Goal: Task Accomplishment & Management: Complete application form

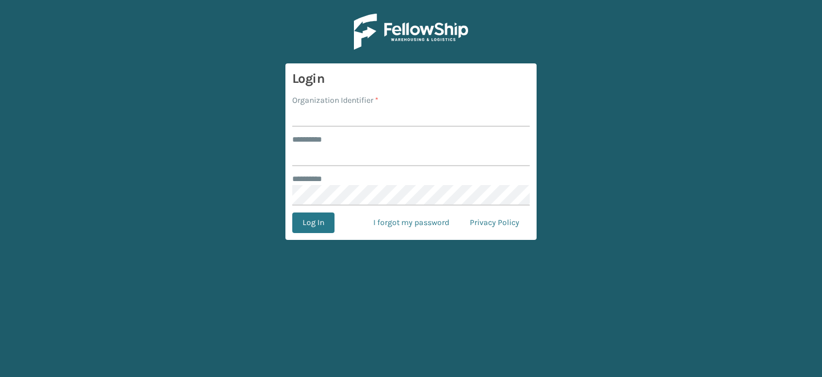
click at [336, 119] on input "Organization Identifier *" at bounding box center [411, 116] width 238 height 21
type input "CDD"
click at [364, 147] on input "******** *" at bounding box center [411, 156] width 238 height 21
type input "*******"
click at [327, 219] on button "Log In" at bounding box center [313, 222] width 42 height 21
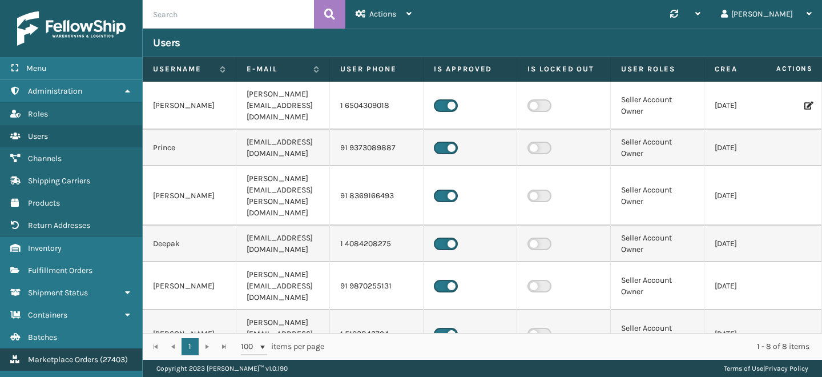
click at [79, 360] on span "Marketplace Orders" at bounding box center [63, 360] width 70 height 10
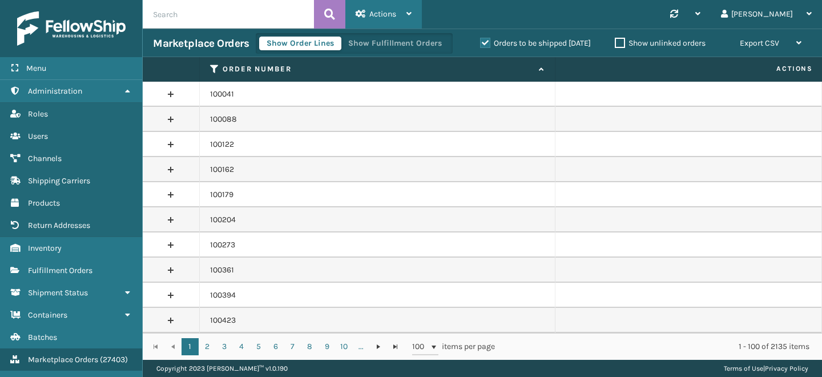
click at [380, 8] on div "Actions" at bounding box center [384, 14] width 56 height 29
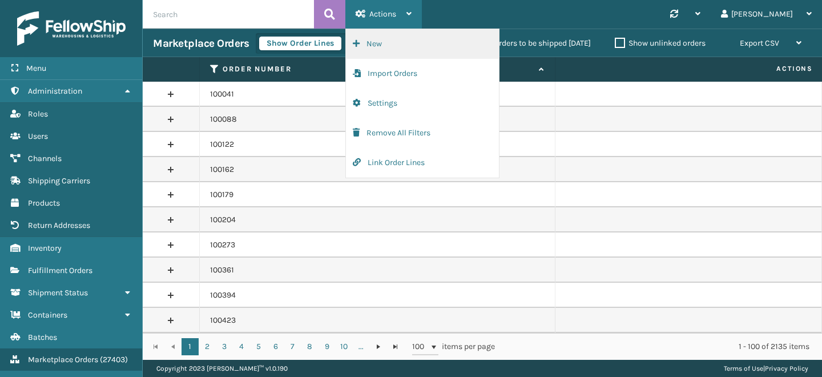
click at [392, 51] on button "New" at bounding box center [422, 44] width 153 height 30
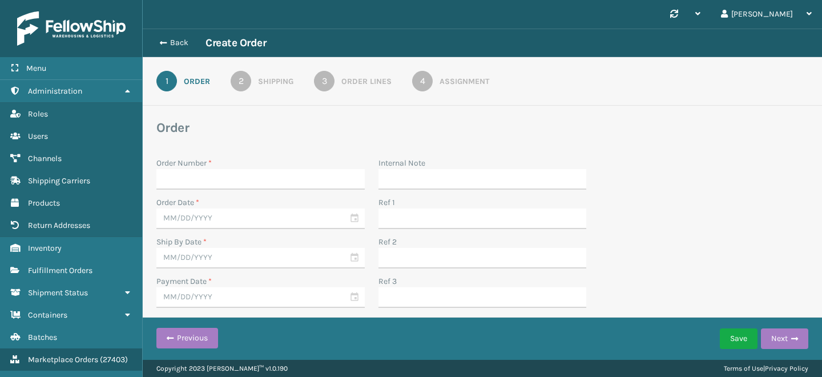
click at [244, 177] on input "Order Number *" at bounding box center [260, 179] width 208 height 21
type input "CDD Internal"
click at [186, 216] on input "text" at bounding box center [260, 218] width 208 height 21
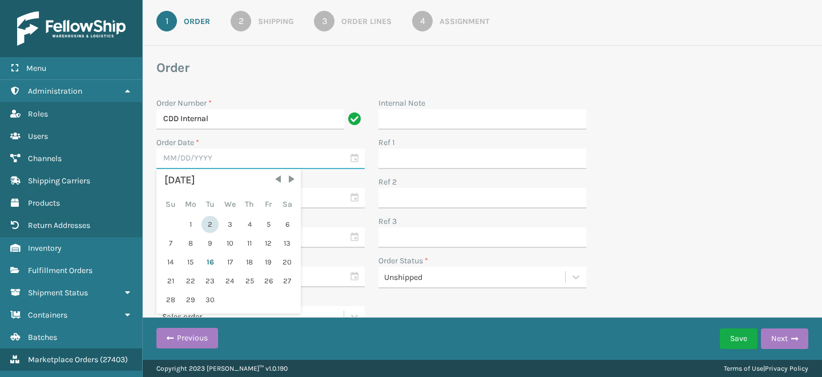
scroll to position [63, 0]
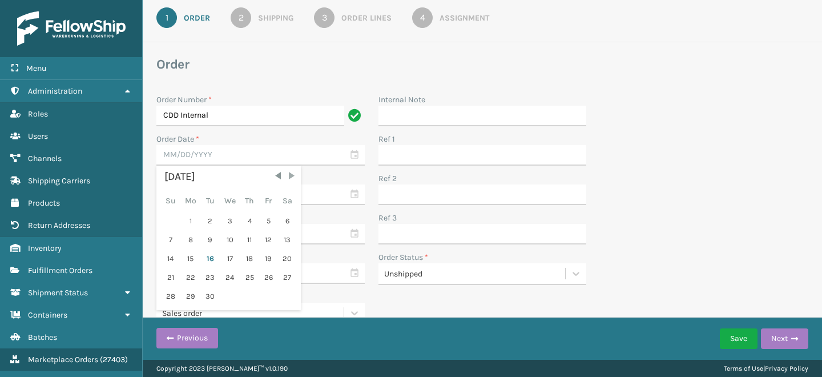
click at [290, 179] on span "Next Month" at bounding box center [291, 175] width 11 height 11
click at [279, 176] on span "Previous Month" at bounding box center [277, 175] width 11 height 11
click at [207, 264] on div "16" at bounding box center [210, 258] width 17 height 17
type input "09/16/2025"
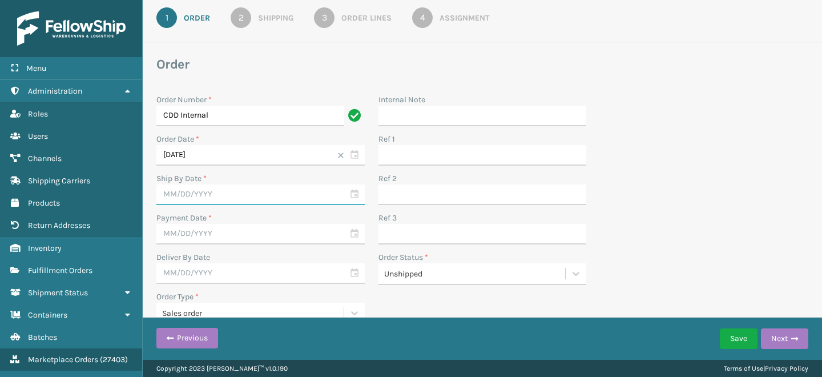
click at [202, 196] on input "text" at bounding box center [260, 194] width 208 height 21
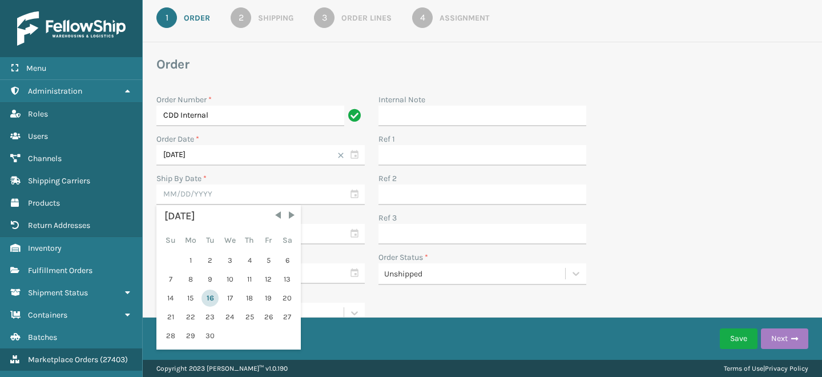
click at [216, 296] on div "16" at bounding box center [210, 297] width 17 height 17
type input "09/16/2025"
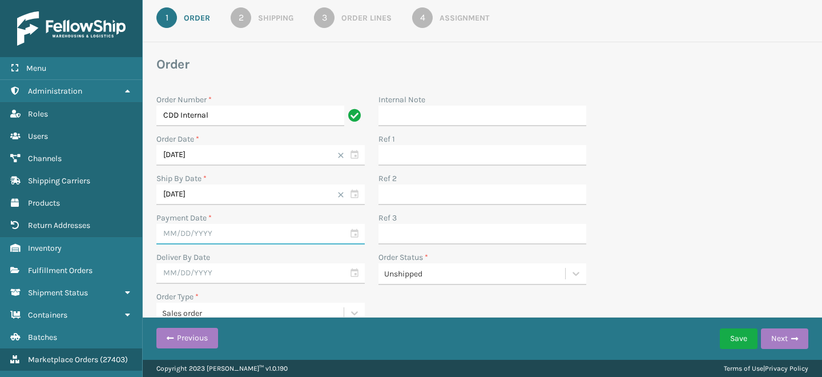
click at [211, 238] on input "text" at bounding box center [260, 234] width 208 height 21
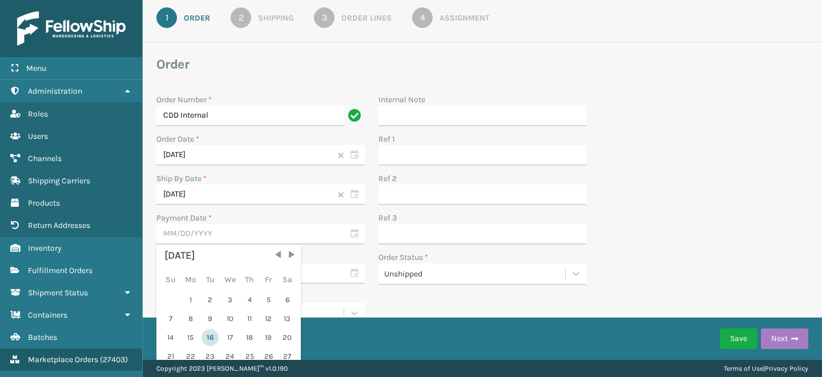
click at [212, 336] on div "16" at bounding box center [210, 337] width 17 height 17
type input "09/16/2025"
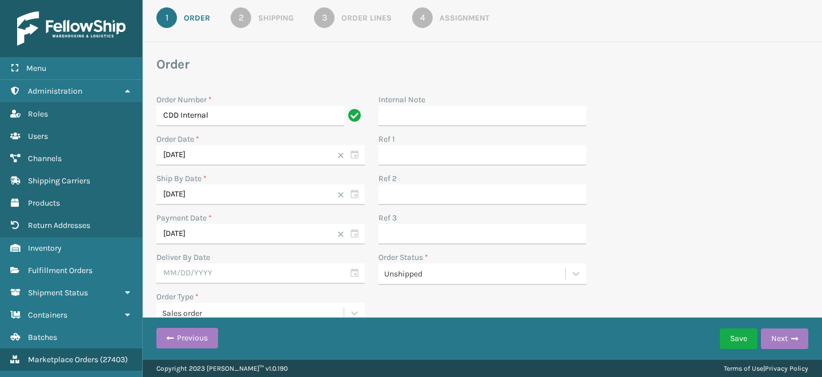
click at [420, 273] on div "Unshipped" at bounding box center [475, 274] width 183 height 12
click at [440, 252] on div "Order Status *" at bounding box center [483, 257] width 208 height 12
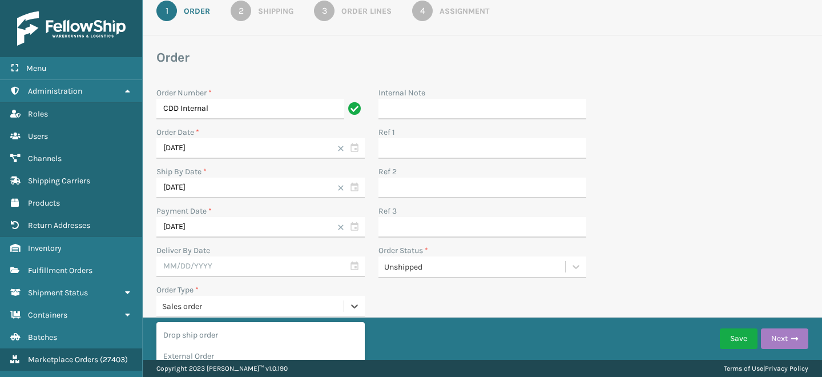
click at [202, 307] on div "Sales order" at bounding box center [253, 306] width 183 height 12
click at [254, 300] on div "Sales order" at bounding box center [253, 306] width 183 height 12
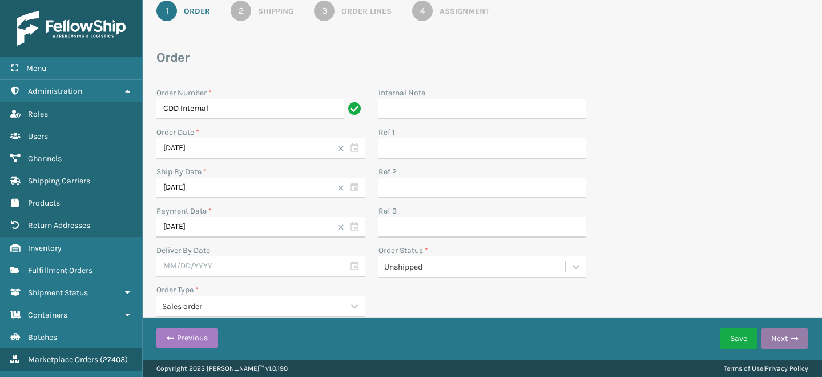
click at [794, 340] on span "button" at bounding box center [794, 339] width 7 height 8
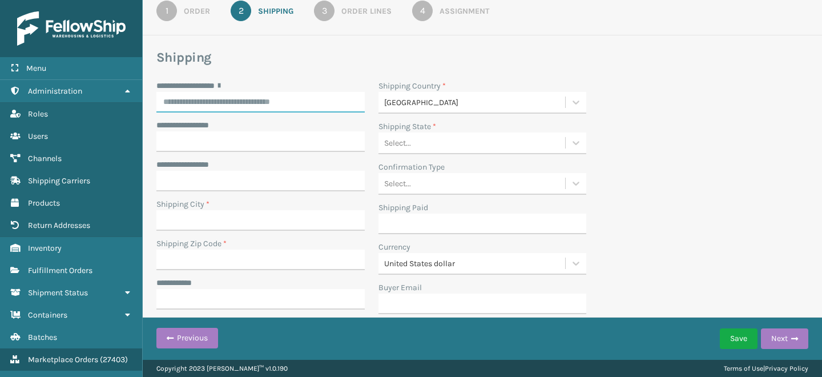
click at [239, 106] on input "**********" at bounding box center [260, 102] width 208 height 21
type input "**********"
type input "Whitestown"
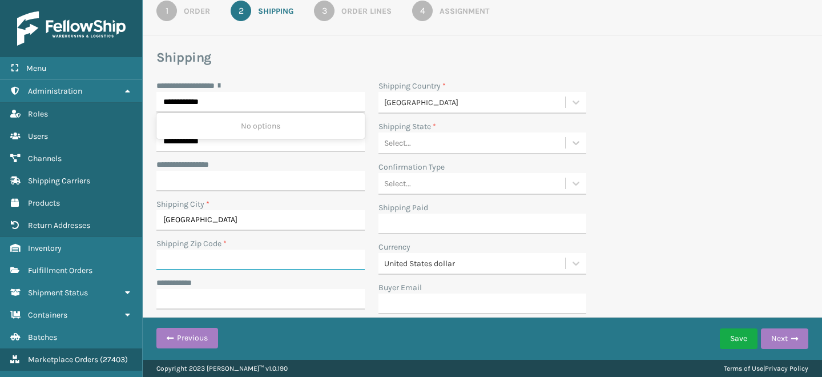
type input "46075"
type input "**********"
type input "United States"
type input "Indiana"
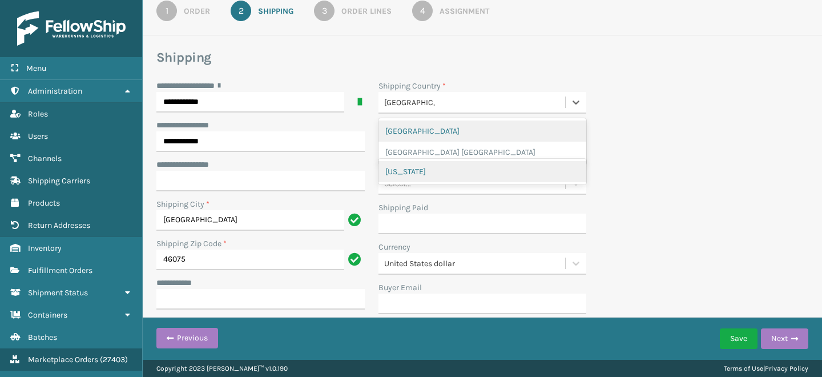
click at [411, 129] on div "United States" at bounding box center [483, 130] width 208 height 21
click at [425, 173] on div "Indiana" at bounding box center [483, 171] width 208 height 21
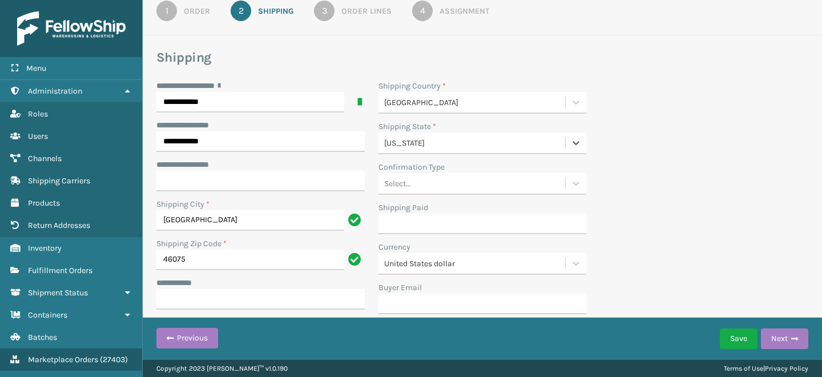
click at [431, 184] on div "Select..." at bounding box center [472, 183] width 187 height 19
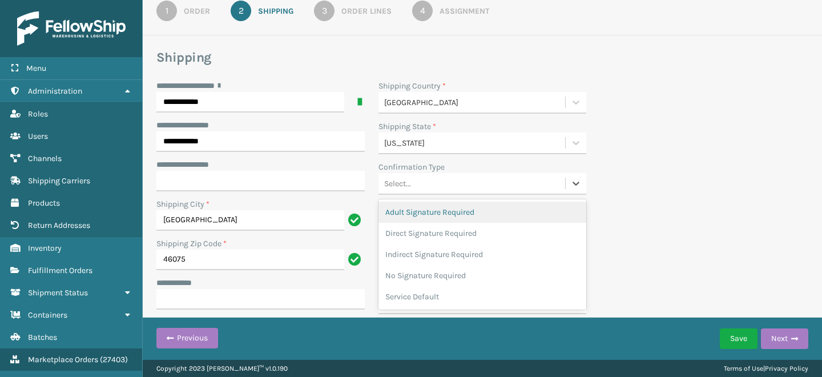
click at [718, 221] on div "**********" at bounding box center [483, 220] width 666 height 280
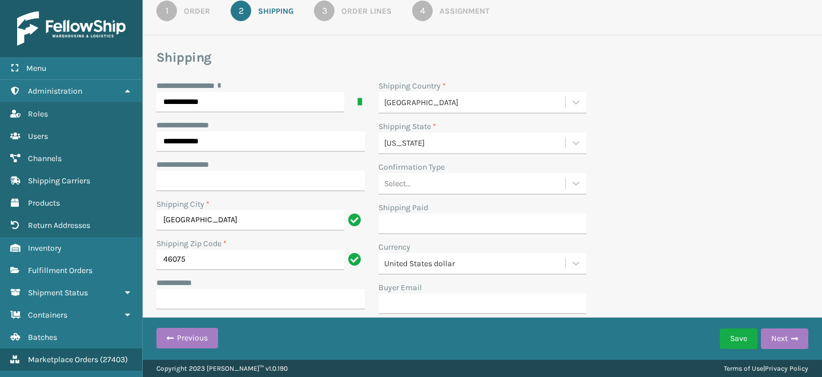
scroll to position [113, 0]
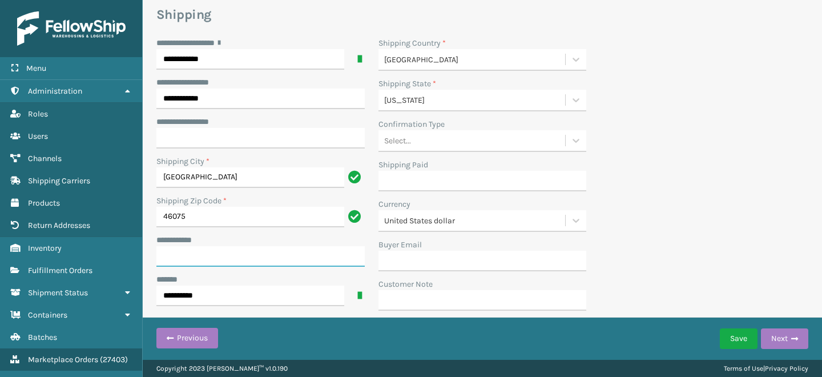
click at [220, 249] on input "**********" at bounding box center [260, 256] width 208 height 21
click at [219, 257] on input "**********" at bounding box center [260, 256] width 208 height 21
type input "*"
type input "***"
click at [669, 256] on div "**********" at bounding box center [483, 177] width 666 height 280
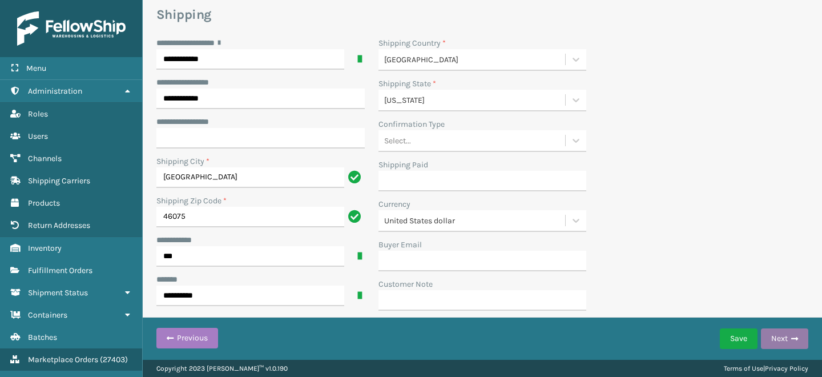
click at [794, 339] on span "button" at bounding box center [794, 339] width 7 height 8
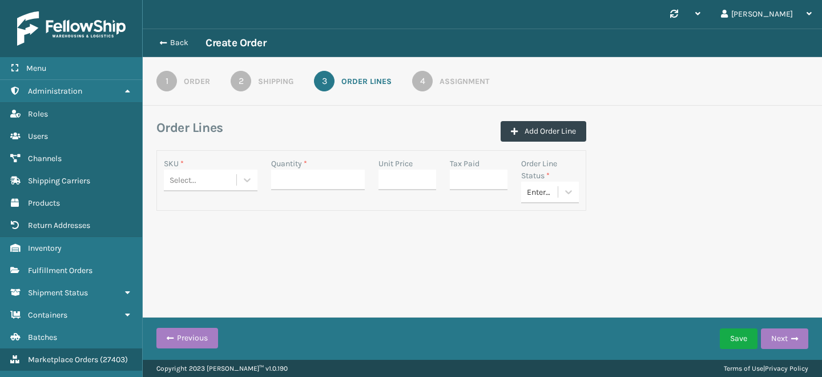
click at [211, 175] on div "Select..." at bounding box center [200, 180] width 73 height 19
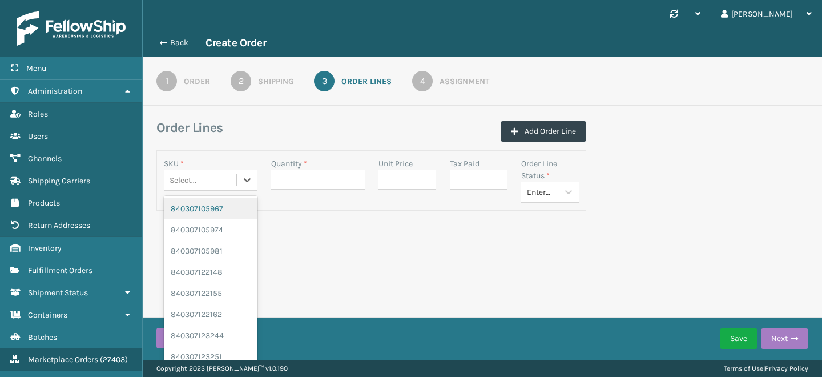
paste input "840307123466"
type input "840307123466"
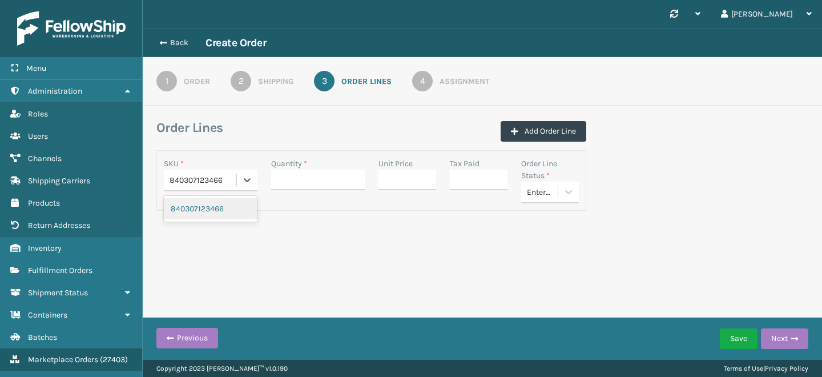
click at [220, 214] on div "840307123466" at bounding box center [211, 208] width 94 height 21
click at [306, 185] on input "Quantity *" at bounding box center [318, 180] width 94 height 21
click at [67, 29] on img at bounding box center [71, 28] width 108 height 34
click at [315, 186] on input "Quantity *" at bounding box center [318, 180] width 94 height 21
click at [572, 195] on icon at bounding box center [568, 191] width 11 height 11
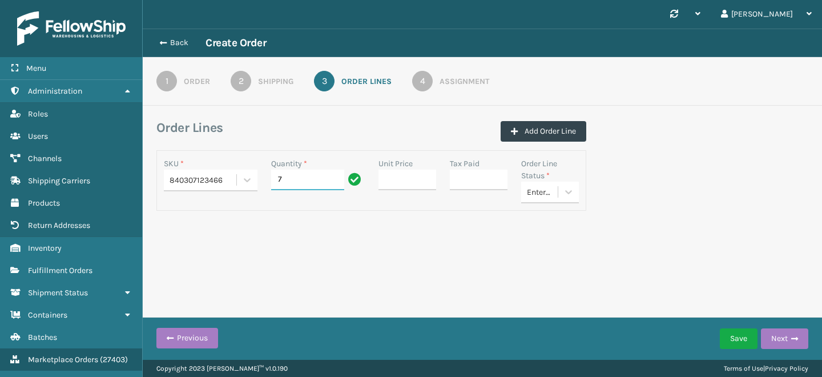
drag, startPoint x: 289, startPoint y: 184, endPoint x: 265, endPoint y: 183, distance: 24.6
click at [265, 183] on div "Quantity * 7" at bounding box center [317, 181] width 107 height 46
type input "6"
click at [320, 237] on div "Back Create Order 1 Order 2 Shipping 3 Order Lines 4 Assignment Order Lines Add…" at bounding box center [482, 143] width 679 height 228
click at [574, 194] on icon at bounding box center [568, 191] width 11 height 11
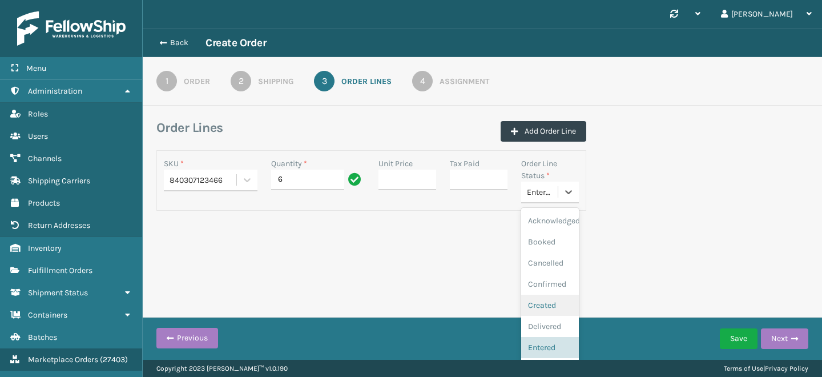
click at [557, 308] on div "Created" at bounding box center [550, 305] width 58 height 21
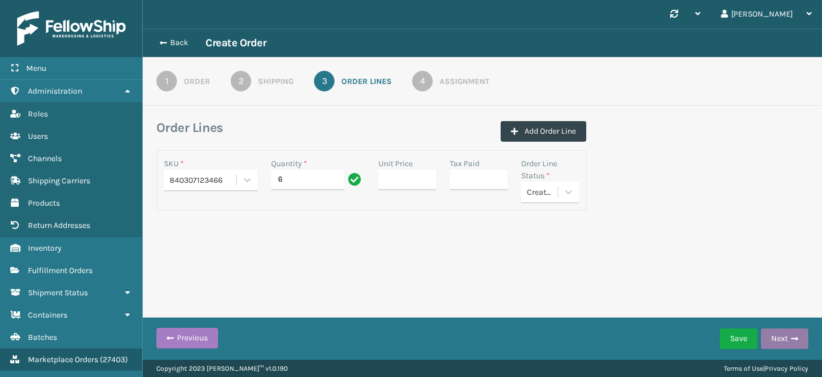
click at [793, 336] on span "button" at bounding box center [794, 339] width 7 height 8
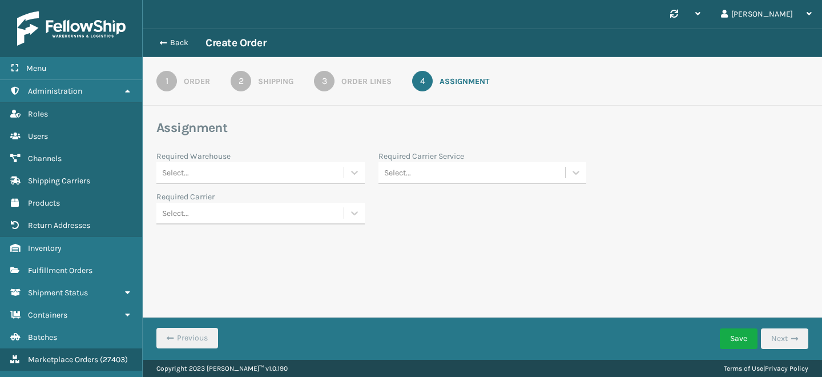
click at [258, 179] on div "Select..." at bounding box center [249, 172] width 187 height 19
click at [233, 206] on div "Fellowship - East" at bounding box center [260, 201] width 208 height 21
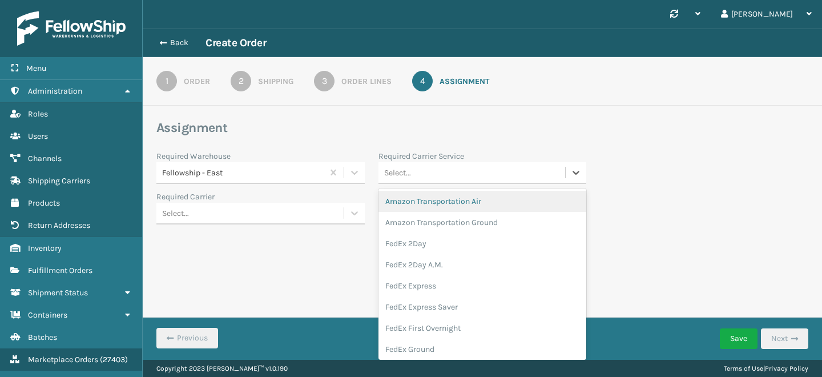
click at [490, 172] on div "Select..." at bounding box center [472, 172] width 187 height 19
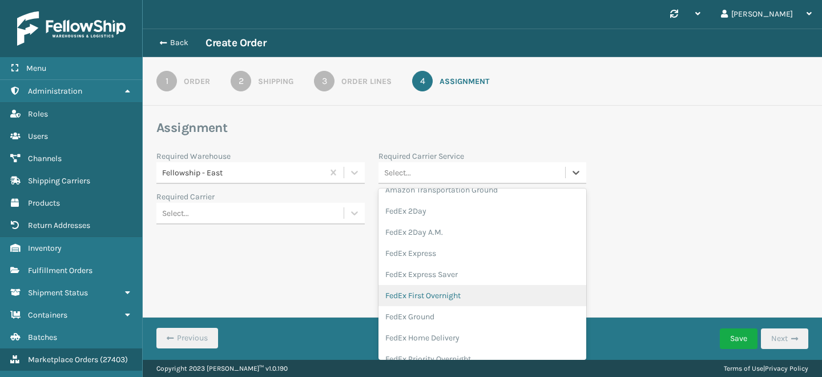
scroll to position [35, 0]
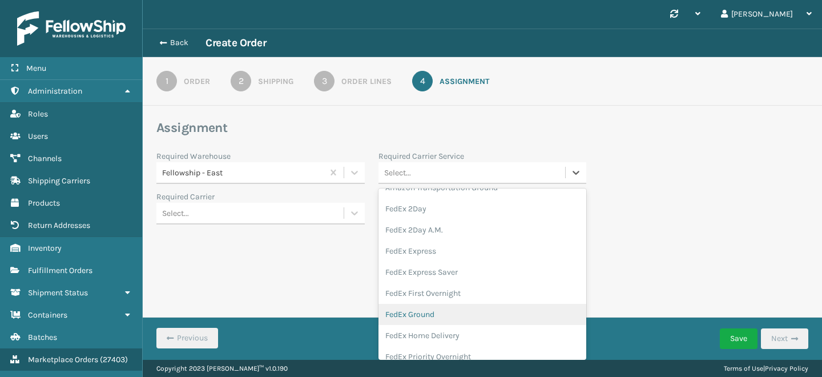
click at [417, 319] on div "FedEx Ground" at bounding box center [483, 314] width 208 height 21
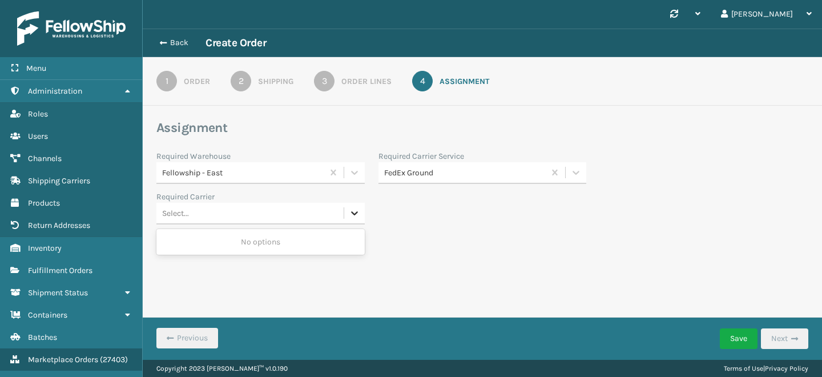
click at [353, 212] on icon at bounding box center [354, 212] width 11 height 11
click at [445, 252] on div "Back Create Order 1 Order 2 Shipping 3 Order Lines 4 Assignment Assignment Requ…" at bounding box center [482, 148] width 679 height 238
click at [561, 275] on div "Synchronise all channels Namrata Log Out Back Create Order 1 Order 2 Shipping 3…" at bounding box center [482, 180] width 679 height 360
click at [296, 219] on div "Select..." at bounding box center [249, 213] width 187 height 19
click at [279, 243] on div "No options" at bounding box center [260, 241] width 208 height 21
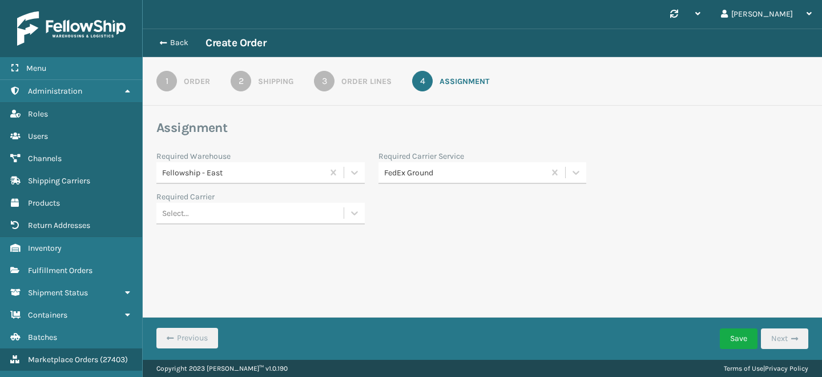
click at [253, 194] on div "Required Carrier" at bounding box center [260, 197] width 208 height 12
click at [737, 337] on button "Save" at bounding box center [739, 338] width 38 height 21
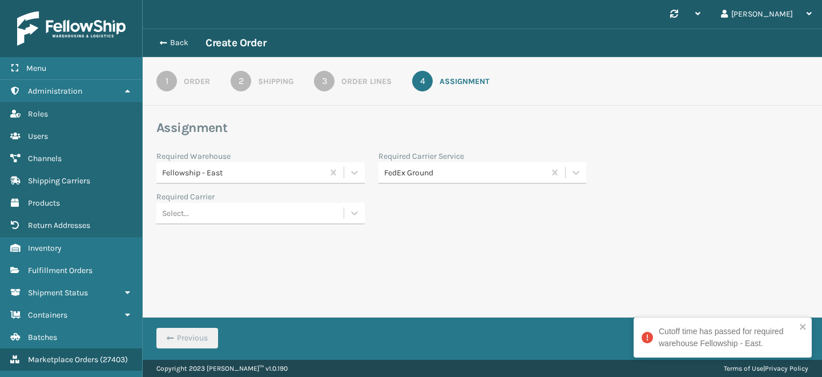
click at [715, 340] on div "Cutoff time has passed for required warehouse Fellowship - East." at bounding box center [727, 337] width 137 height 24
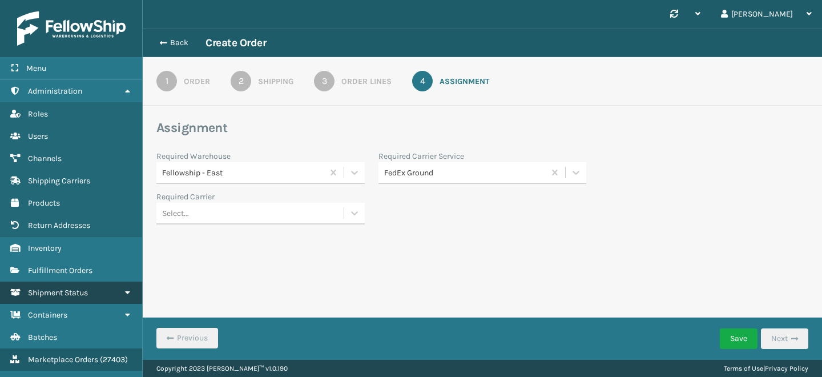
click at [78, 288] on span "Shipment Status" at bounding box center [58, 293] width 60 height 10
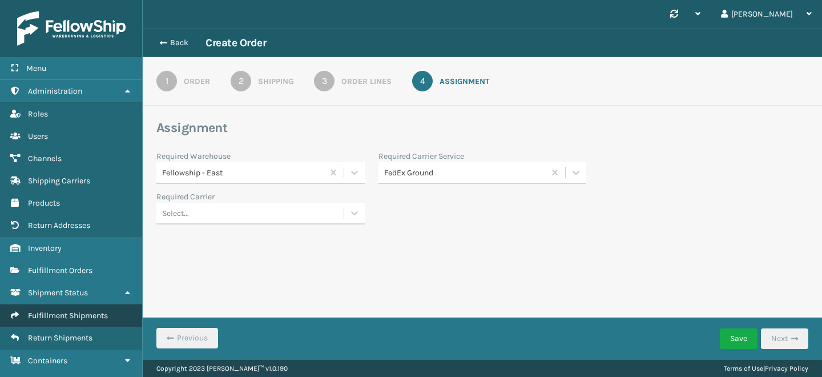
click at [79, 311] on span "Fulfillment Shipments" at bounding box center [68, 316] width 80 height 10
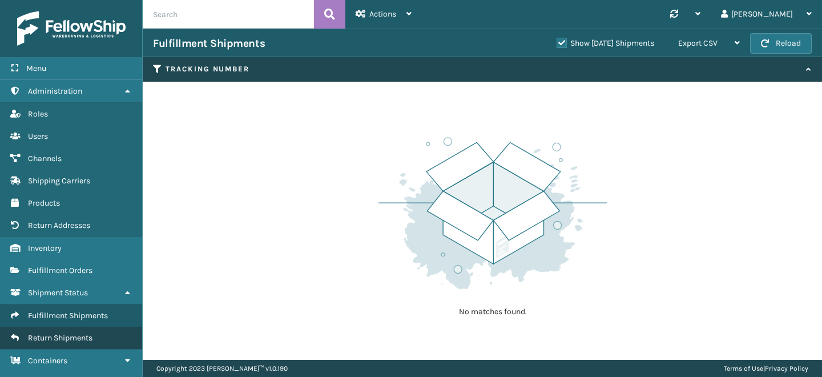
click at [74, 333] on span "Return Shipments" at bounding box center [60, 338] width 65 height 10
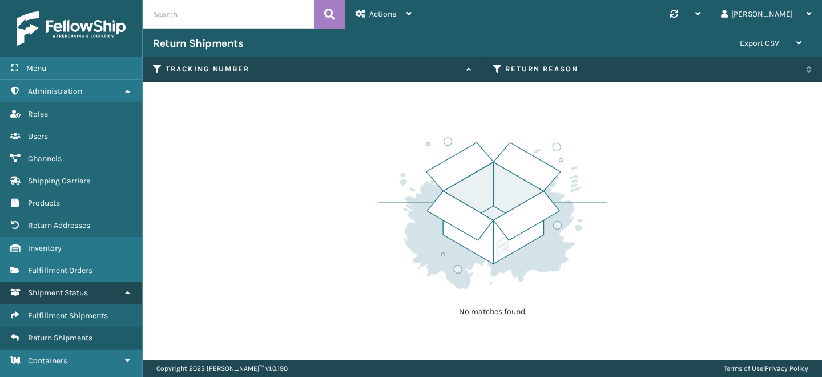
click at [82, 282] on link "Shipment Status" at bounding box center [71, 292] width 142 height 22
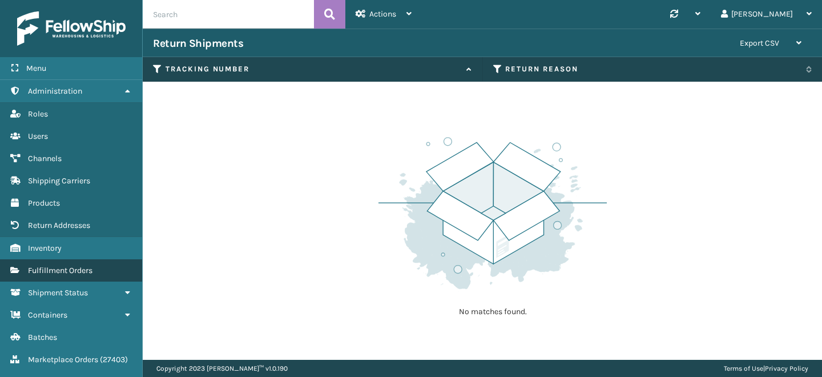
click at [82, 265] on span "Fulfillment Orders" at bounding box center [60, 270] width 65 height 10
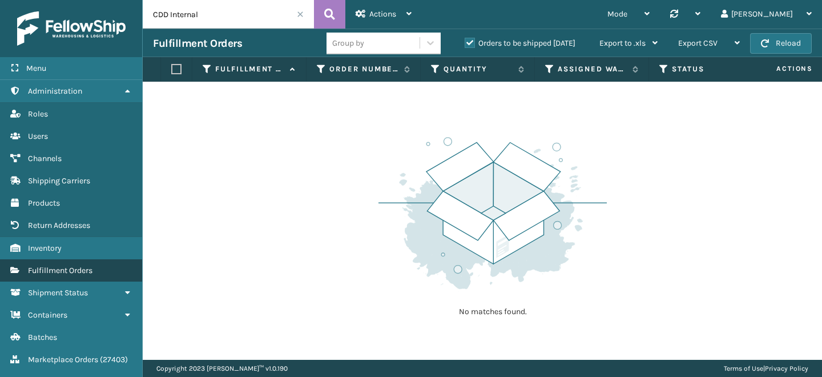
click at [67, 265] on span "Fulfillment Orders" at bounding box center [60, 270] width 65 height 10
click at [301, 13] on span at bounding box center [300, 14] width 7 height 7
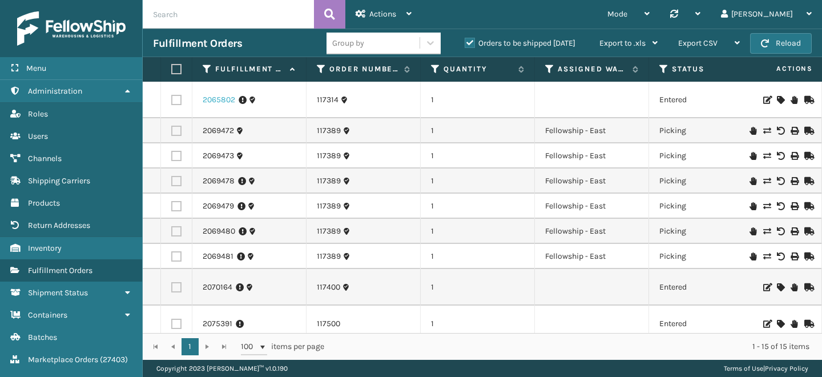
click at [218, 98] on link "2065802" at bounding box center [219, 99] width 33 height 11
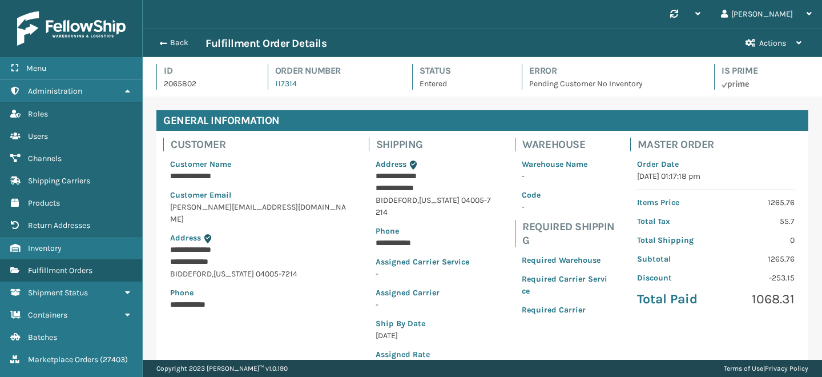
scroll to position [27, 679]
click at [179, 44] on button "Back" at bounding box center [179, 43] width 53 height 10
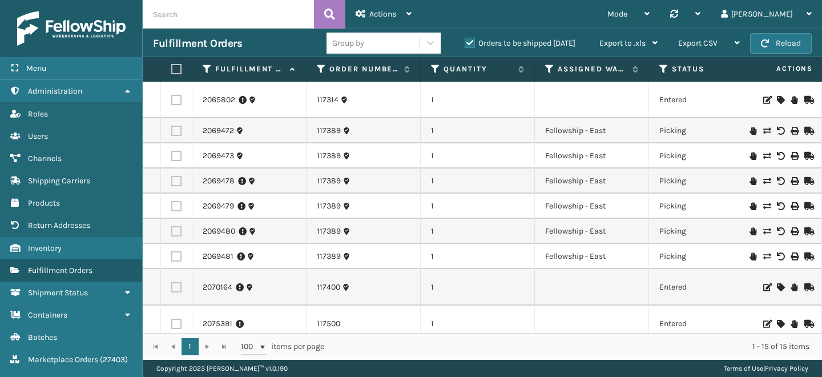
click at [237, 15] on input "text" at bounding box center [228, 14] width 171 height 29
type input "CDD"
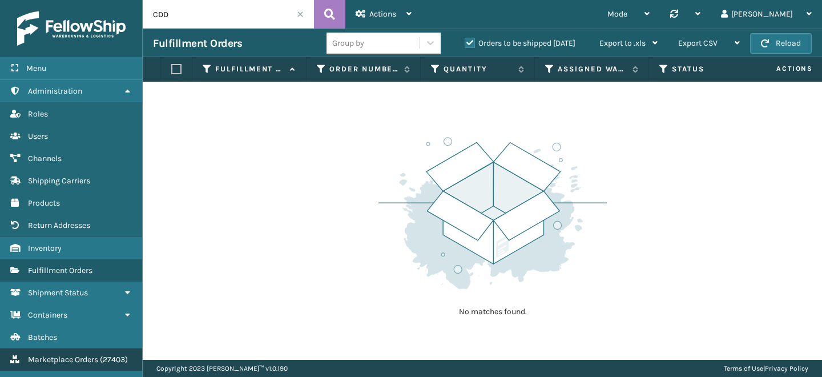
click at [66, 361] on link "Marketplace Orders ( 27403 )" at bounding box center [71, 359] width 142 height 22
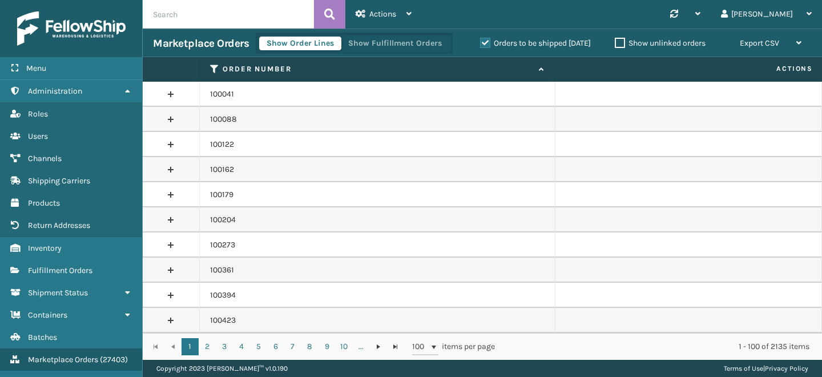
click at [174, 90] on link at bounding box center [171, 94] width 57 height 18
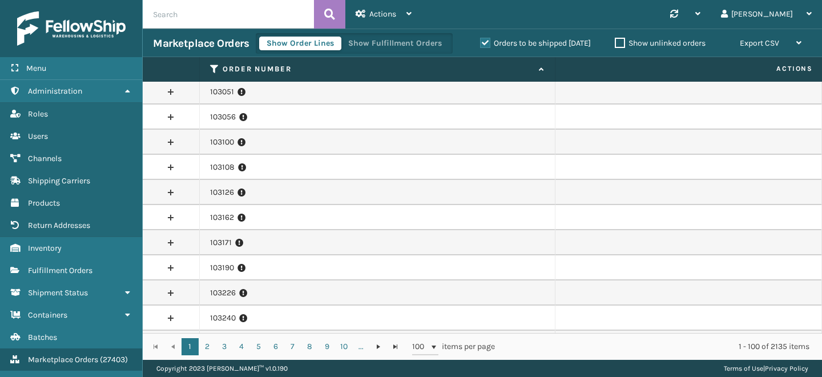
scroll to position [2317, 0]
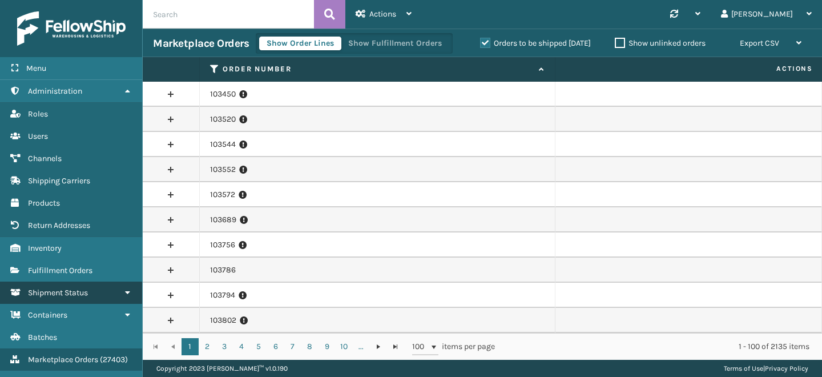
click at [65, 288] on span "Shipment Status" at bounding box center [58, 293] width 60 height 10
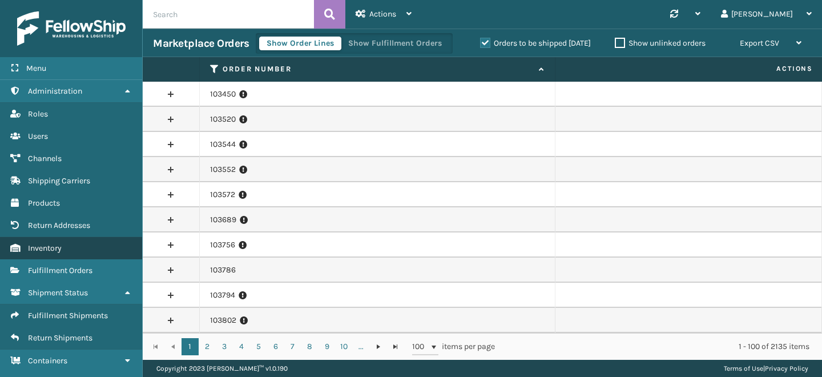
click at [49, 247] on span "Inventory" at bounding box center [45, 248] width 34 height 10
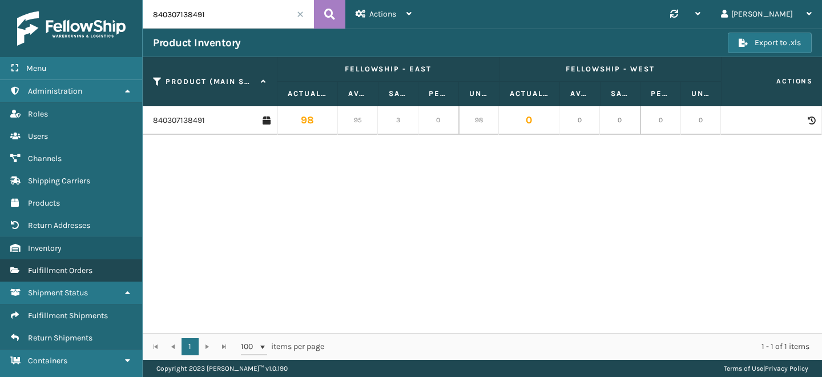
click at [74, 265] on span "Fulfillment Orders" at bounding box center [60, 270] width 65 height 10
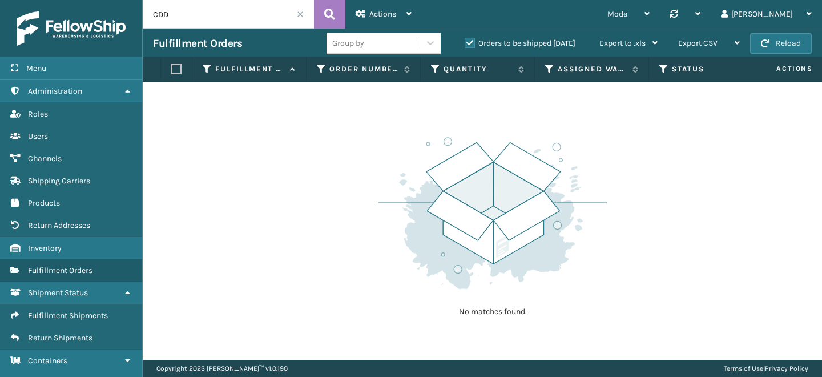
click at [303, 12] on span at bounding box center [300, 14] width 7 height 7
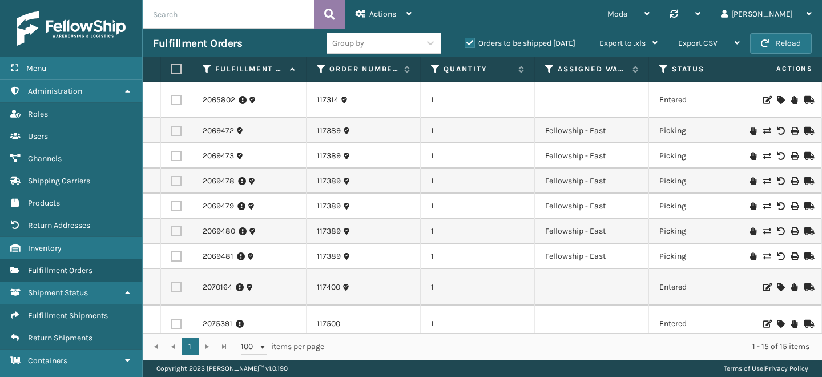
click at [328, 14] on icon at bounding box center [329, 14] width 11 height 17
click at [231, 19] on input "text" at bounding box center [228, 14] width 171 height 29
paste input "840307123466"
type input "840307123466"
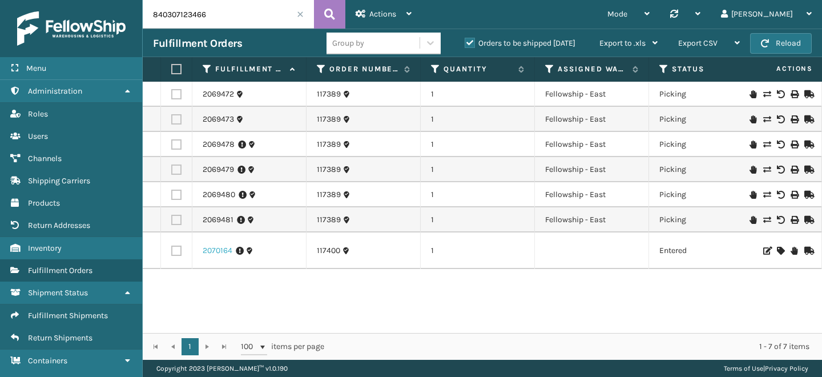
click at [215, 252] on link "2070164" at bounding box center [218, 250] width 30 height 11
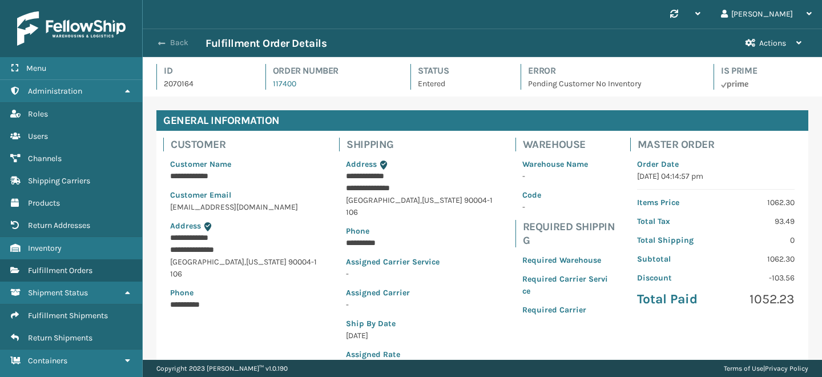
click at [167, 43] on button "Back" at bounding box center [179, 43] width 53 height 10
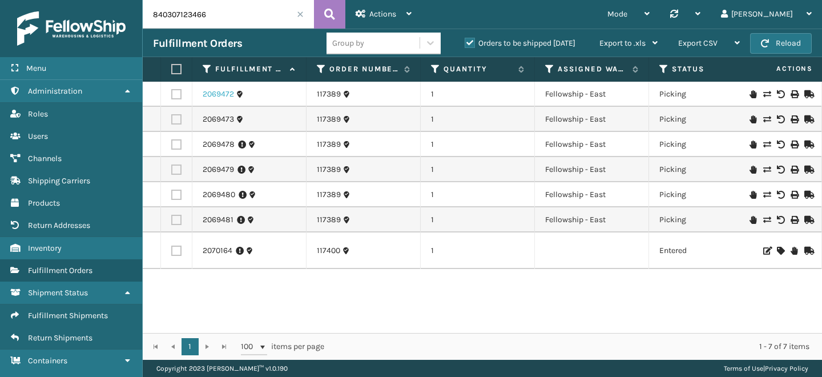
click at [218, 95] on link "2069472" at bounding box center [218, 93] width 31 height 11
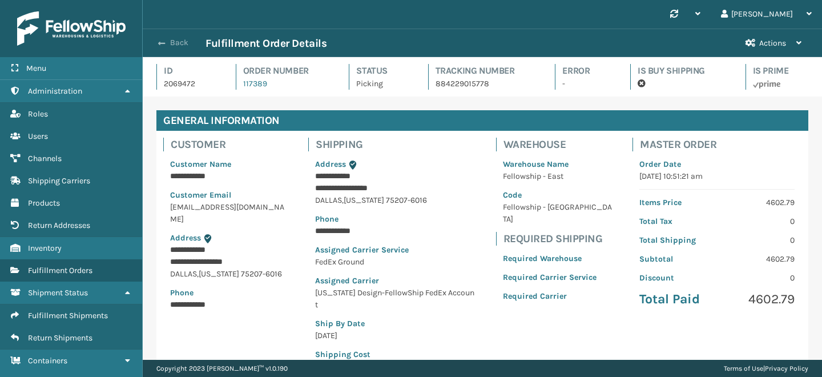
click at [162, 39] on span "button" at bounding box center [161, 43] width 7 height 8
click at [75, 342] on link "Return Shipments" at bounding box center [71, 338] width 142 height 22
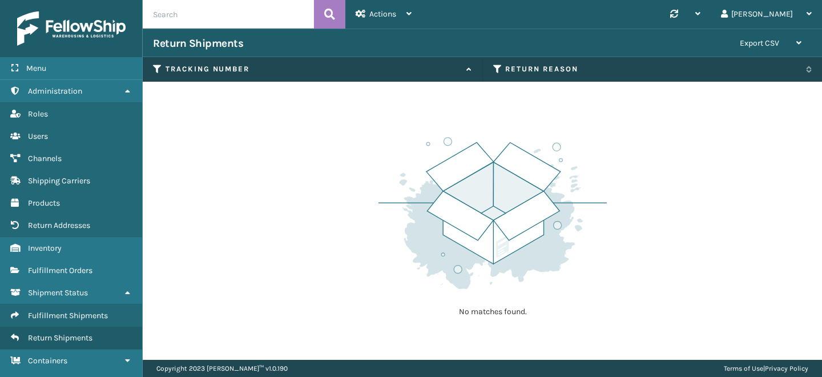
click at [222, 27] on input "text" at bounding box center [228, 14] width 171 height 29
paste input "840307123466"
type input "840307123466"
click at [84, 265] on span "Fulfillment Orders" at bounding box center [60, 270] width 65 height 10
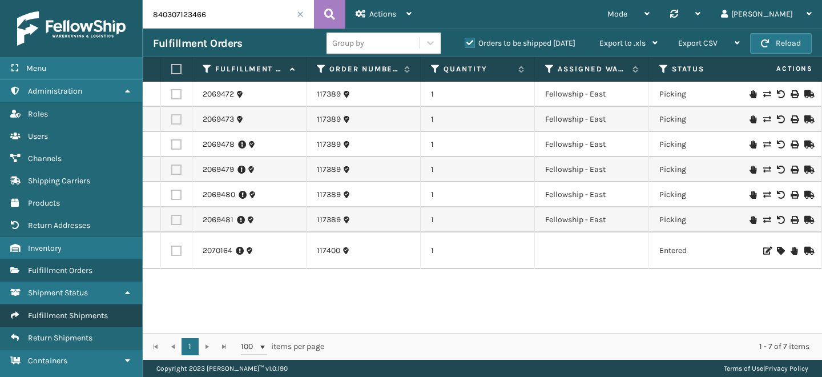
click at [83, 314] on span "Fulfillment Shipments" at bounding box center [68, 316] width 80 height 10
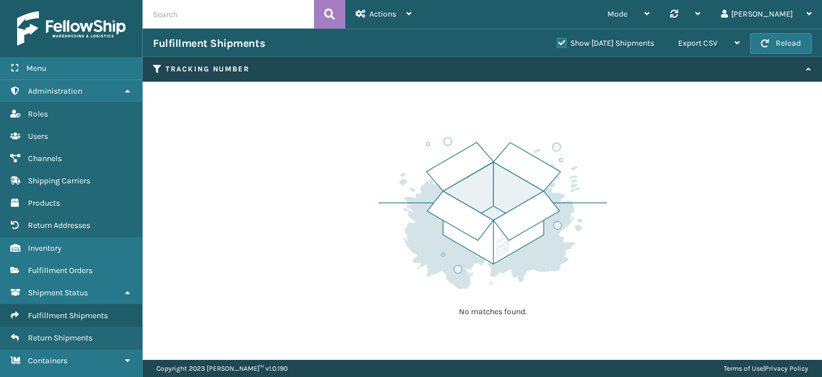
click at [227, 18] on input "text" at bounding box center [228, 14] width 171 height 29
paste input "840307123466"
type input "840307123466"
click at [557, 43] on label "Show Yesterday Shipments" at bounding box center [606, 43] width 98 height 10
click at [557, 43] on input "Show Yesterday Shipments" at bounding box center [557, 40] width 1 height 7
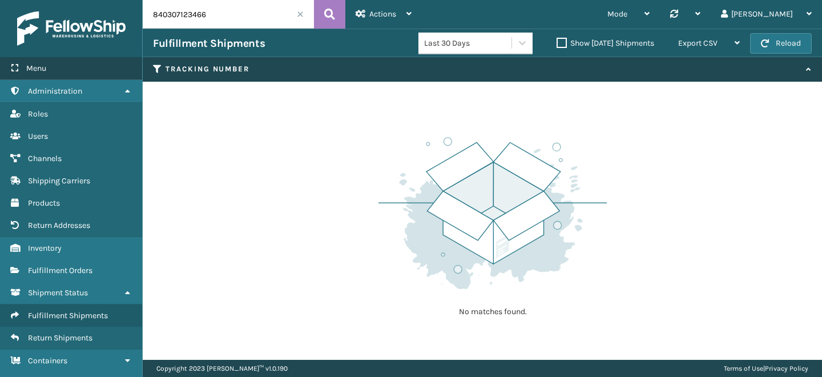
click at [56, 68] on div "Menu" at bounding box center [71, 68] width 142 height 23
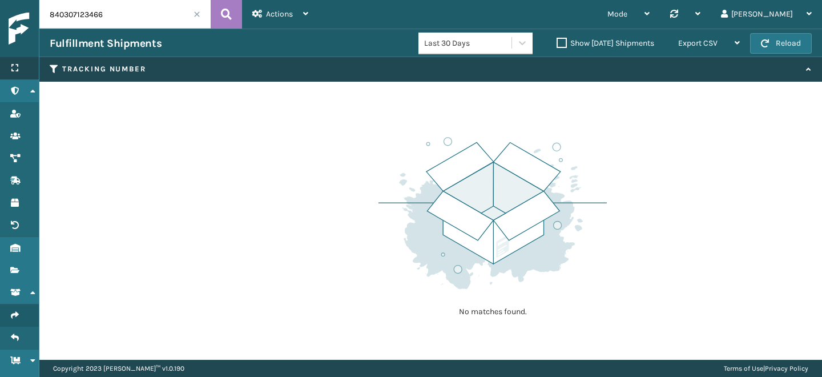
click at [21, 63] on div "Menu" at bounding box center [19, 68] width 39 height 23
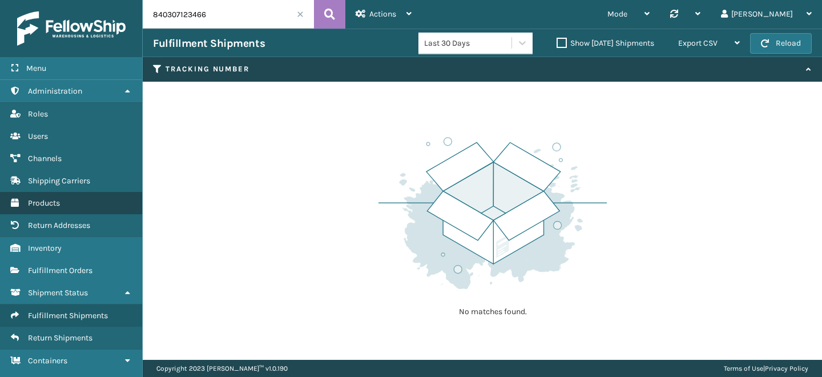
click at [63, 200] on link "Products" at bounding box center [71, 203] width 142 height 22
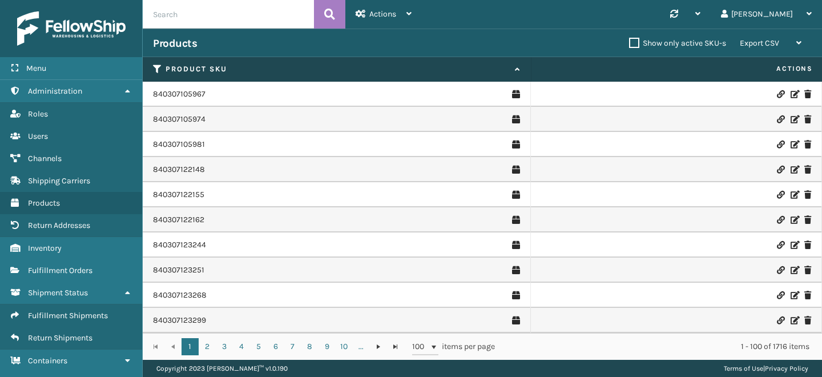
click at [195, 8] on input "text" at bounding box center [228, 14] width 171 height 29
paste input "840307123466"
type input "840307123466"
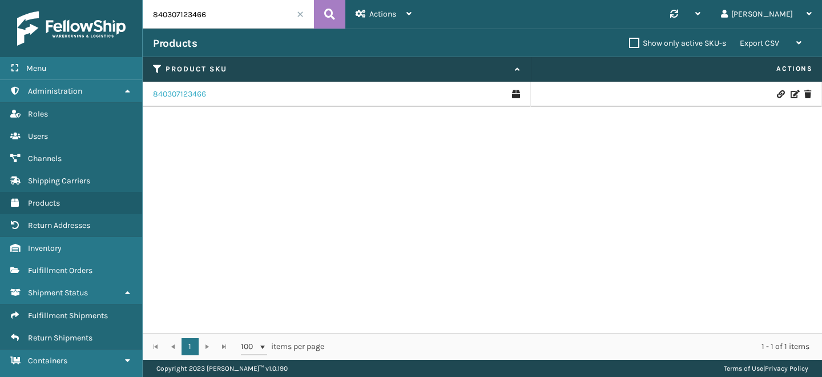
click at [193, 92] on link "840307123466" at bounding box center [179, 93] width 53 height 11
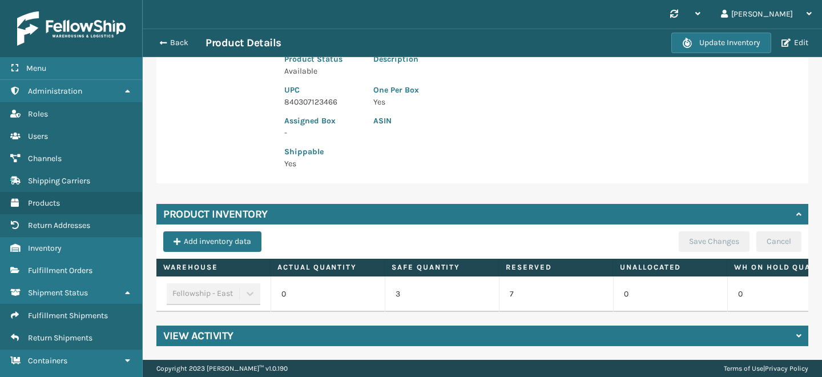
click at [260, 336] on div "View Activity" at bounding box center [482, 335] width 652 height 21
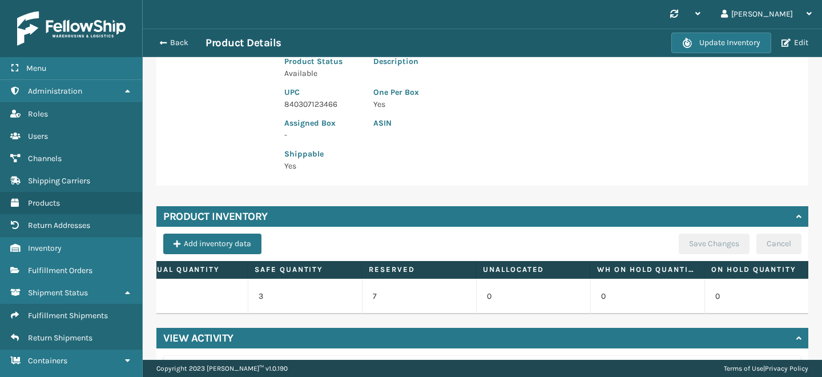
scroll to position [0, 170]
